Goal: Task Accomplishment & Management: Complete application form

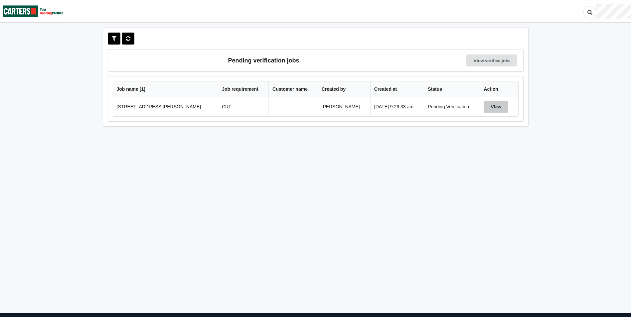
click at [486, 108] on button "View" at bounding box center [495, 107] width 25 height 12
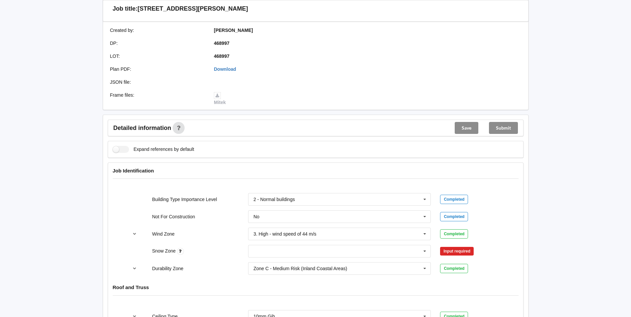
scroll to position [166, 0]
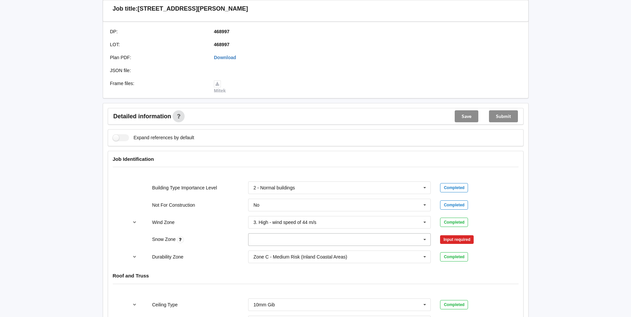
click at [420, 240] on icon at bounding box center [425, 240] width 10 height 12
click at [256, 168] on span "N0" at bounding box center [257, 165] width 6 height 5
click at [458, 241] on button "Confirm input" at bounding box center [460, 239] width 40 height 11
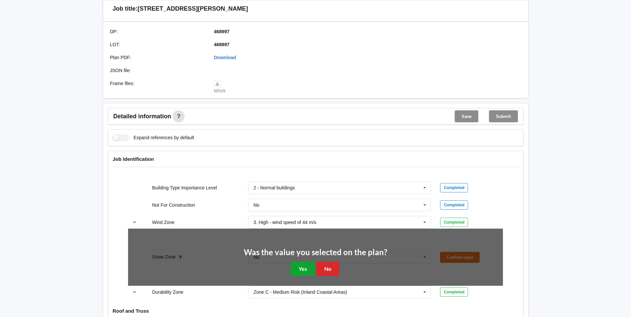
click at [312, 268] on button "Yes" at bounding box center [303, 269] width 24 height 14
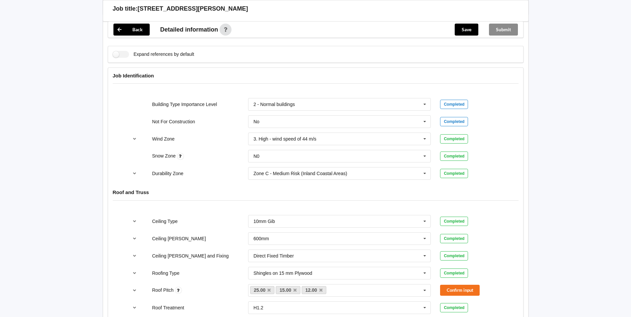
scroll to position [266, 0]
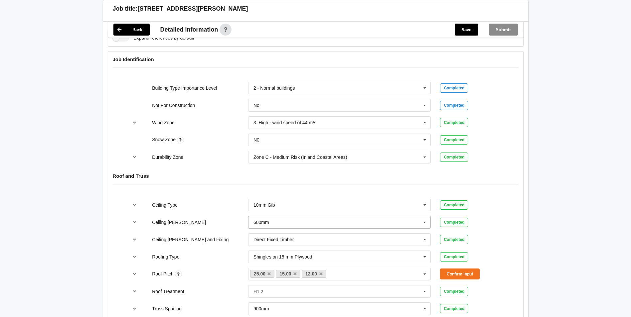
click at [428, 223] on icon at bounding box center [425, 222] width 10 height 12
click at [288, 235] on div "400mm" at bounding box center [339, 234] width 182 height 12
click at [465, 223] on button "Confirm input" at bounding box center [460, 222] width 40 height 11
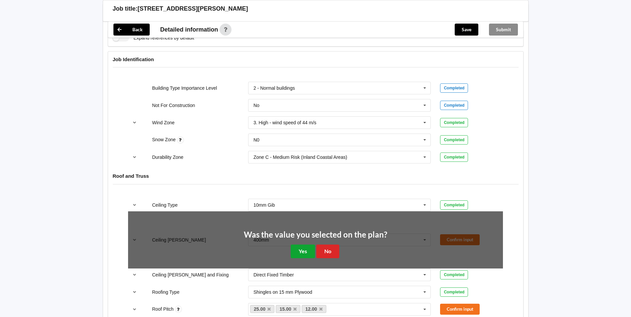
click at [300, 253] on button "Yes" at bounding box center [303, 252] width 24 height 14
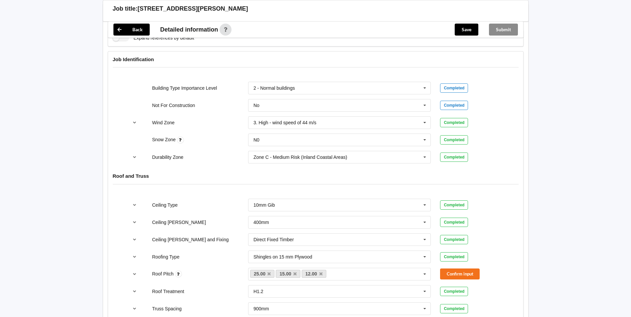
scroll to position [299, 0]
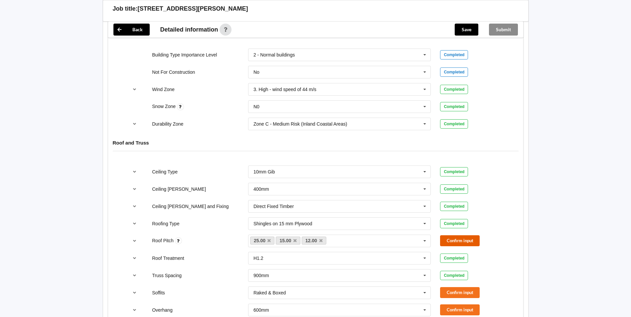
click at [454, 241] on button "Confirm input" at bounding box center [460, 240] width 40 height 11
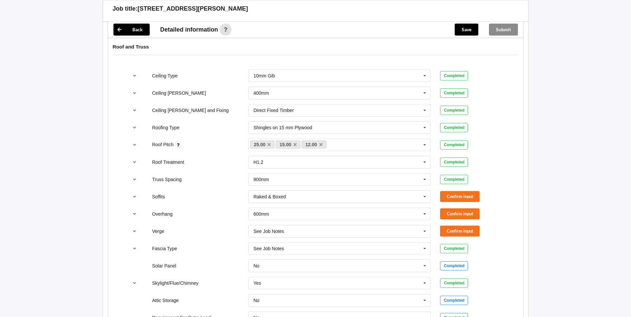
scroll to position [399, 0]
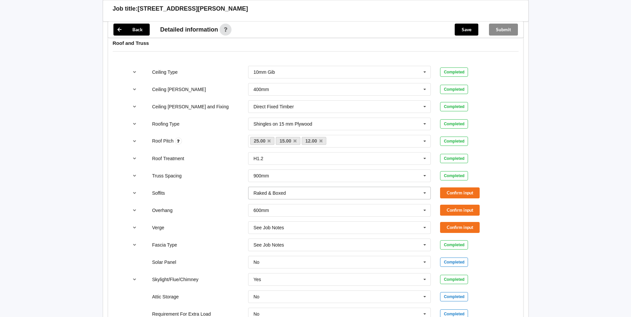
click at [424, 196] on icon at bounding box center [425, 193] width 10 height 12
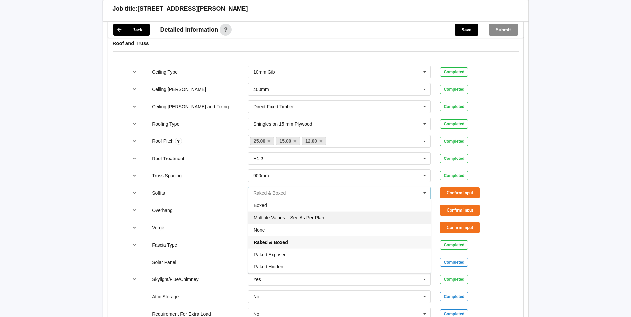
scroll to position [12, 0]
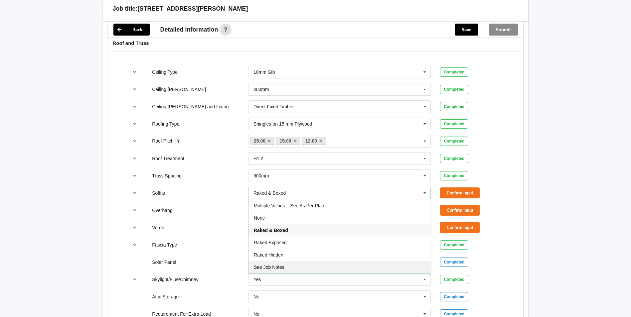
click at [288, 268] on div "See Job Notes" at bounding box center [339, 267] width 182 height 12
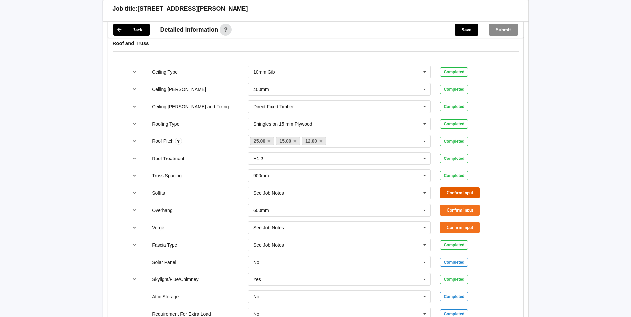
click at [451, 192] on button "Confirm input" at bounding box center [460, 193] width 40 height 11
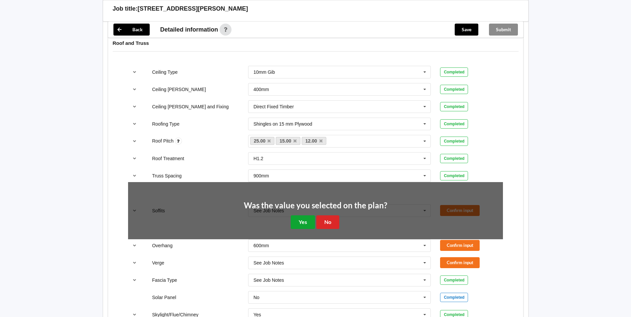
click at [307, 218] on button "Yes" at bounding box center [303, 222] width 24 height 14
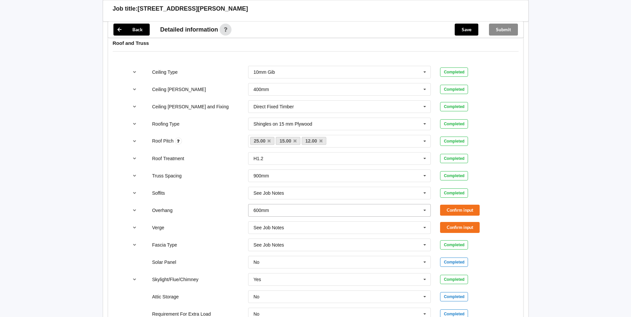
click at [300, 211] on input "text" at bounding box center [340, 210] width 182 height 12
click at [468, 209] on button "Confirm input" at bounding box center [460, 210] width 40 height 11
click at [458, 231] on button "Confirm input" at bounding box center [460, 227] width 40 height 11
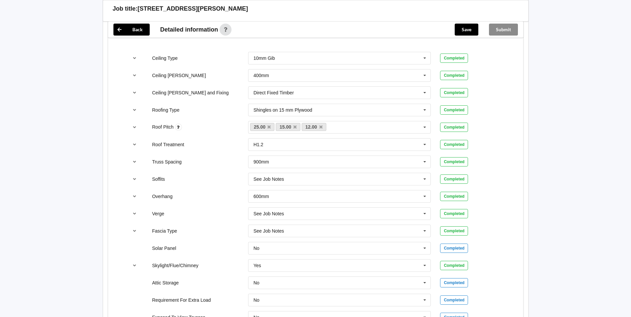
scroll to position [283, 0]
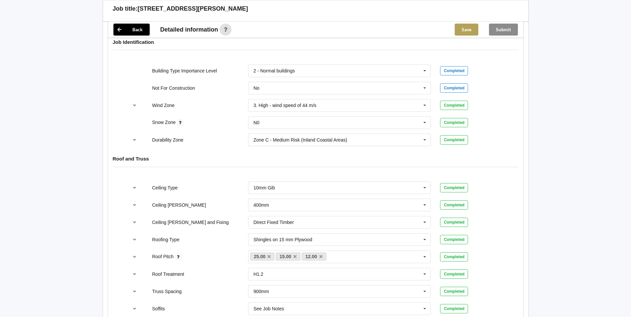
click at [467, 33] on button "Save" at bounding box center [467, 30] width 24 height 12
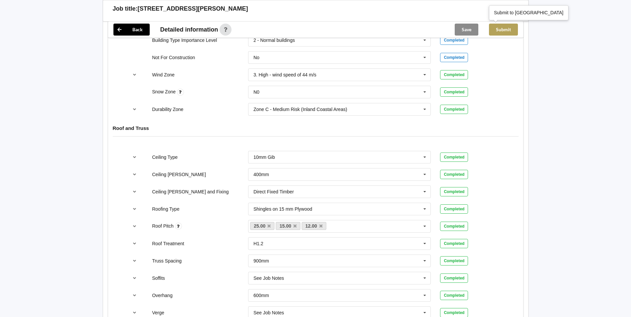
click at [506, 31] on button "Submit" at bounding box center [503, 30] width 29 height 12
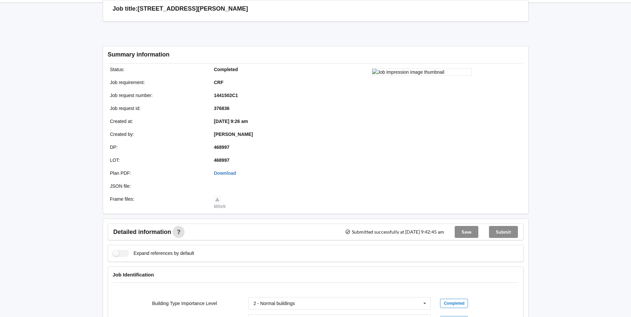
scroll to position [17, 0]
